Goal: Find contact information: Find contact information

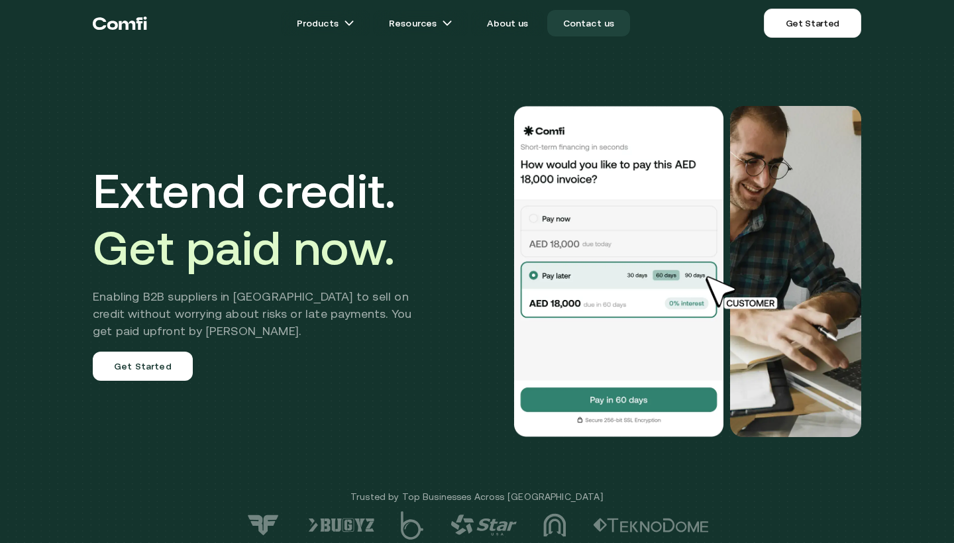
click at [592, 19] on link "Contact us" at bounding box center [588, 23] width 83 height 26
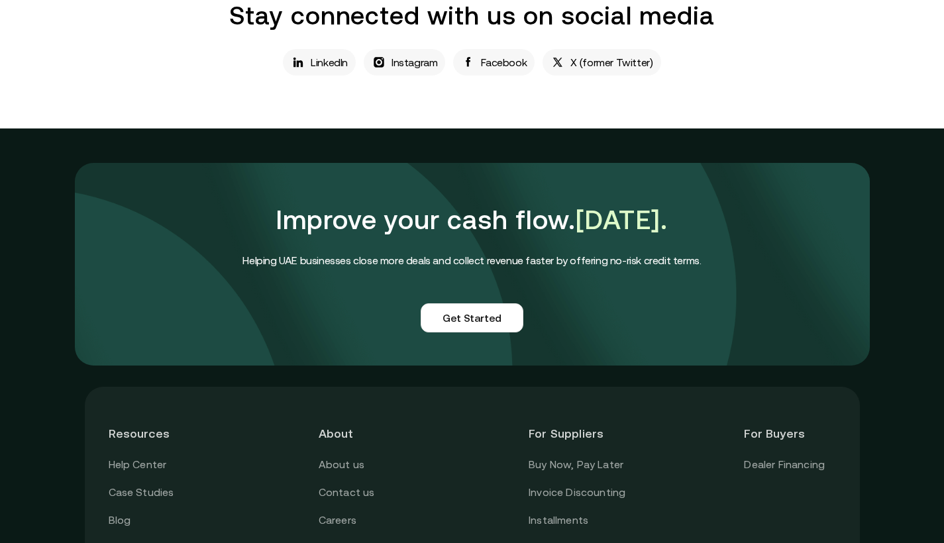
scroll to position [1169, 0]
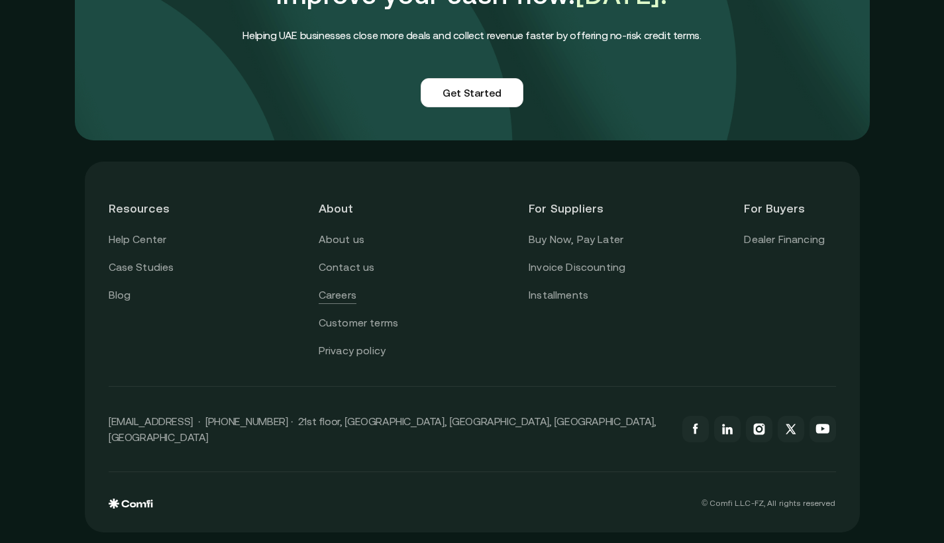
click at [350, 291] on link "Careers" at bounding box center [338, 295] width 38 height 17
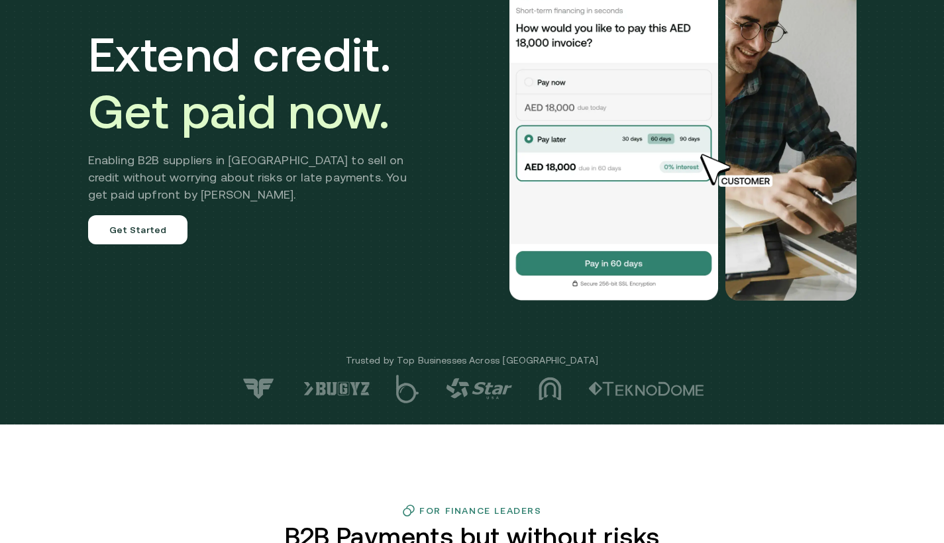
scroll to position [421, 0]
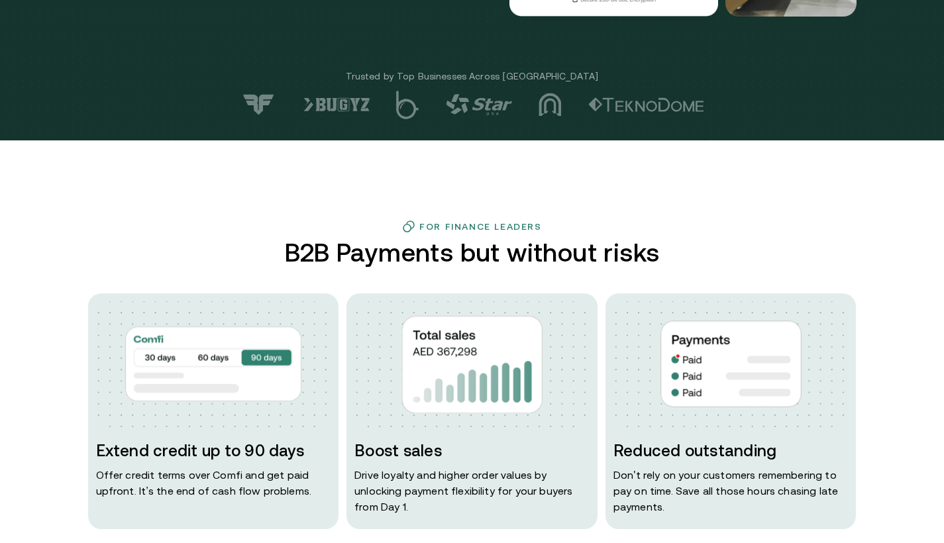
click at [291, 253] on h2 "B2B Payments but without risks" at bounding box center [472, 252] width 386 height 28
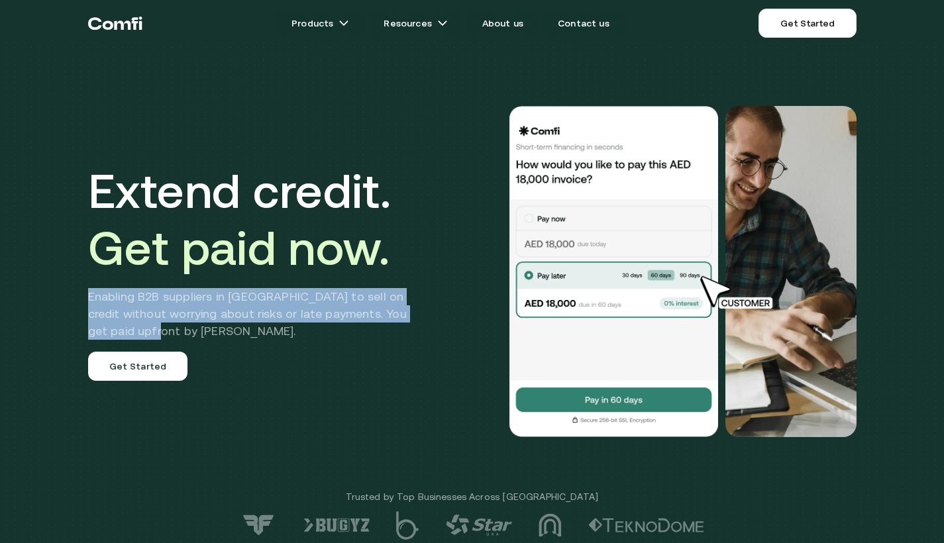
drag, startPoint x: 93, startPoint y: 297, endPoint x: 437, endPoint y: 321, distance: 345.2
click at [437, 321] on div "Extend credit. Get paid now. Enabling B2B suppliers in MENA to sell on credit w…" at bounding box center [472, 271] width 795 height 437
copy h2 "Enabling B2B suppliers in [GEOGRAPHIC_DATA] to sell on credit without worrying …"
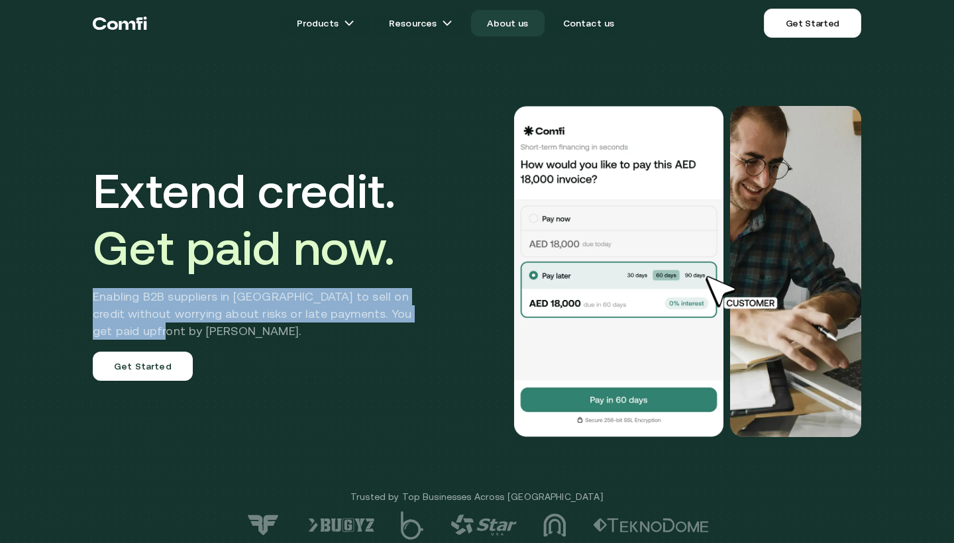
click at [501, 34] on link "About us" at bounding box center [507, 23] width 73 height 26
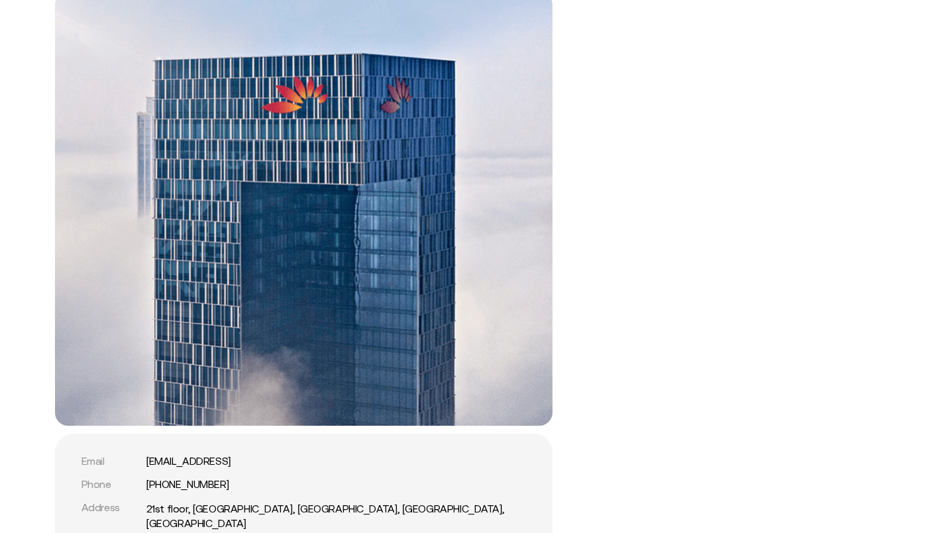
scroll to position [2592, 0]
